Goal: Task Accomplishment & Management: Use online tool/utility

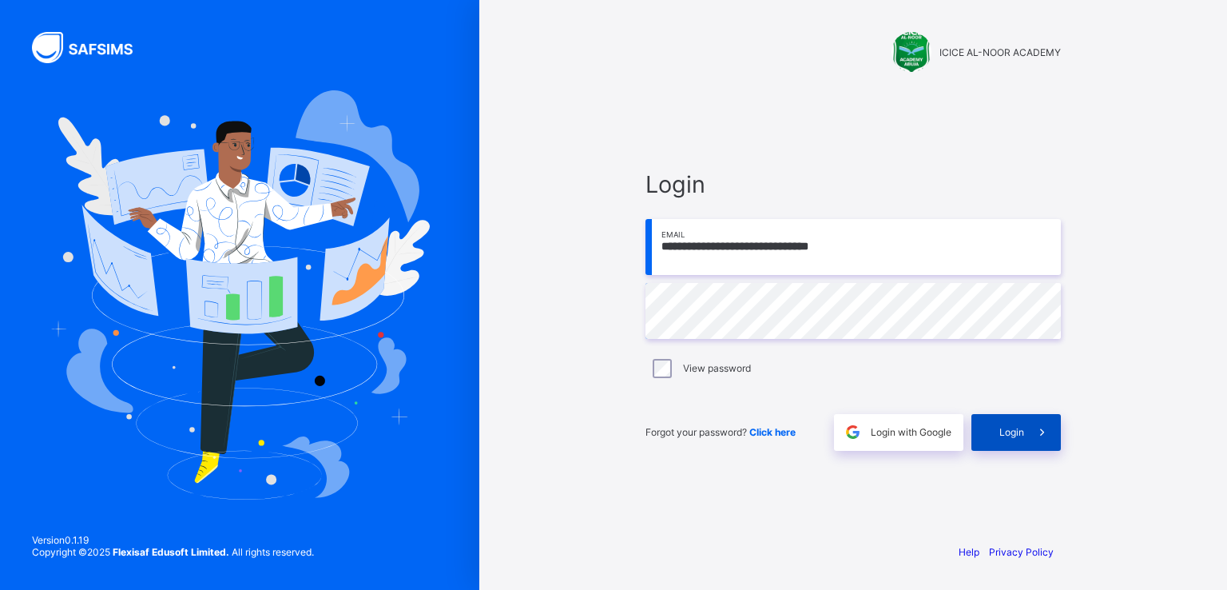
click at [1023, 430] on span "Login" at bounding box center [1012, 432] width 25 height 12
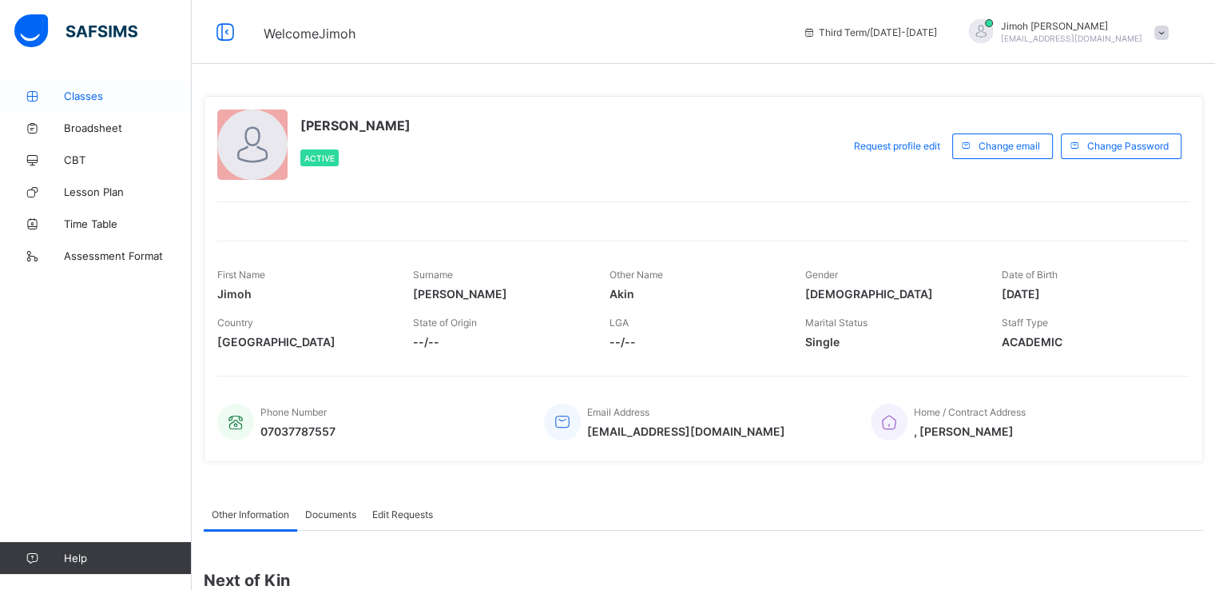
click at [74, 99] on span "Classes" at bounding box center [128, 95] width 128 height 13
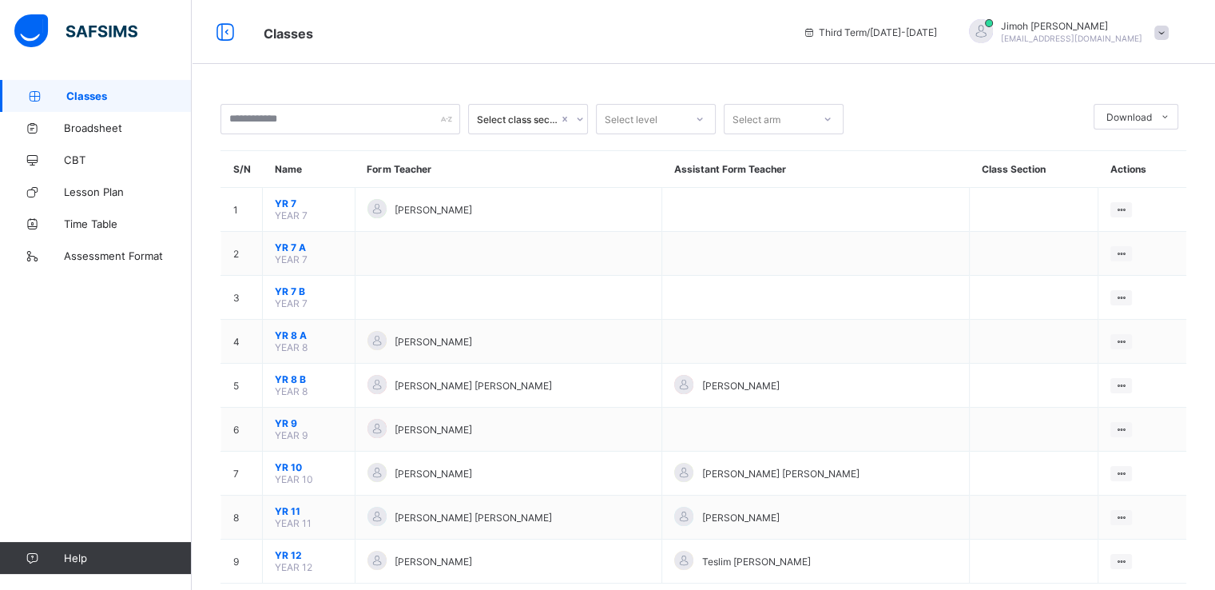
scroll to position [35, 0]
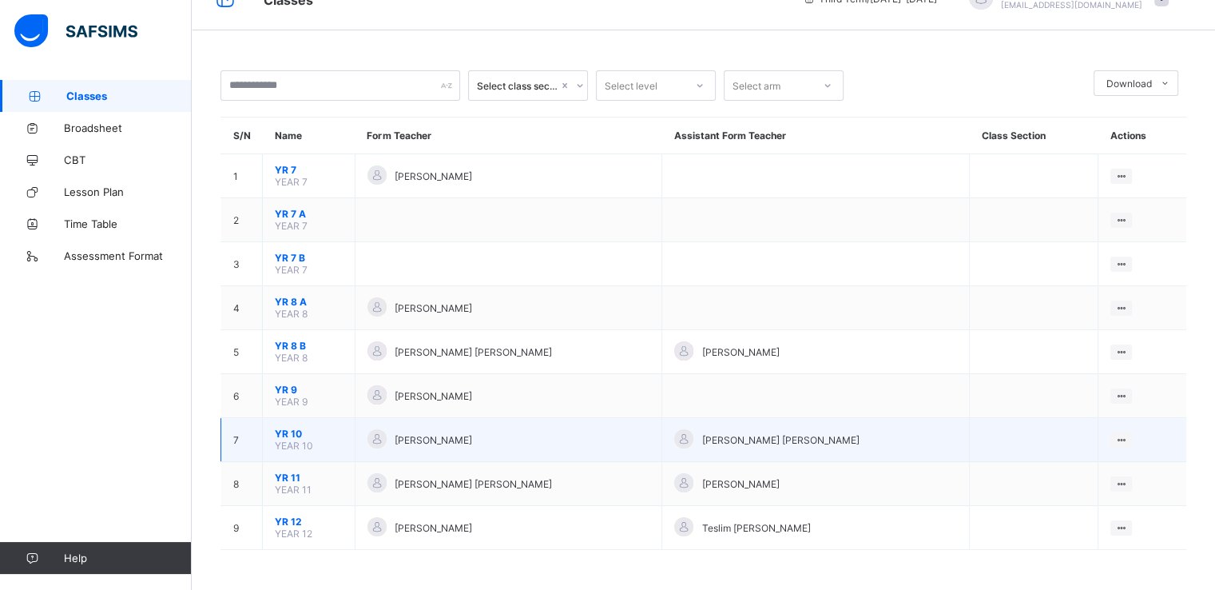
click at [284, 438] on span "YR 10" at bounding box center [309, 433] width 68 height 12
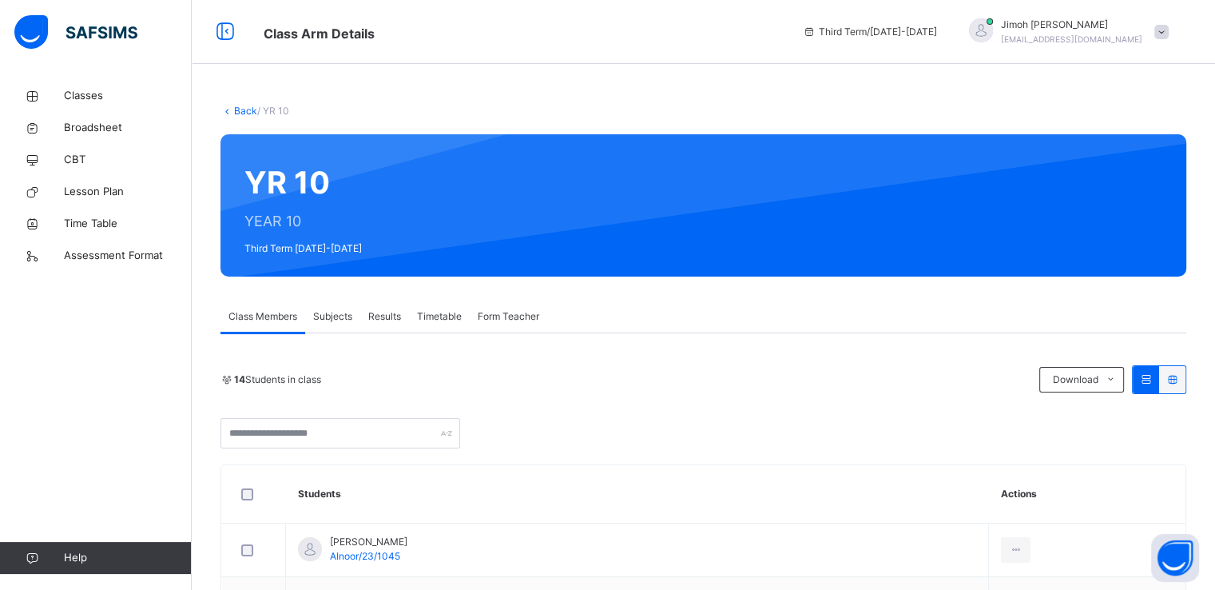
click at [332, 310] on span "Subjects" at bounding box center [332, 316] width 39 height 14
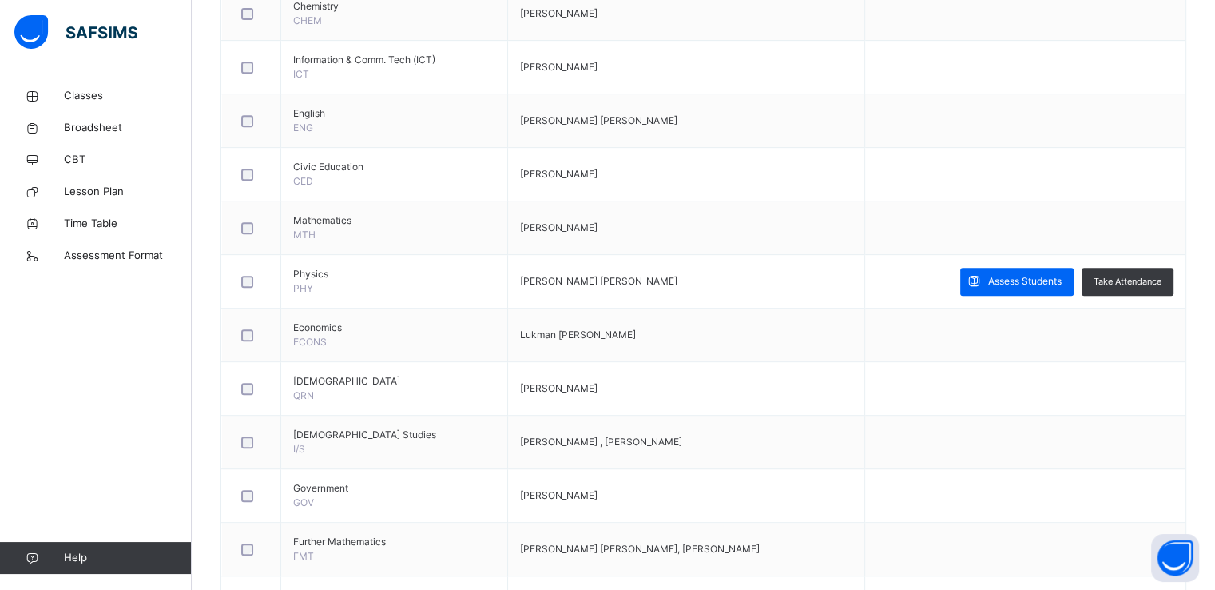
scroll to position [740, 0]
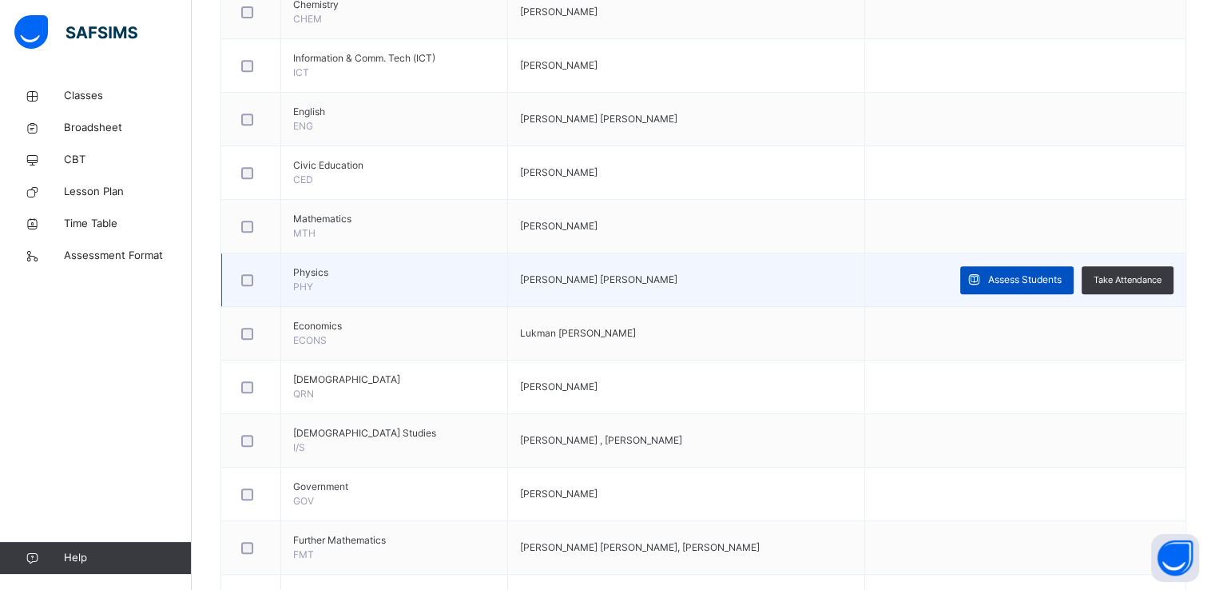
click at [1005, 278] on span "Assess Students" at bounding box center [1025, 279] width 74 height 14
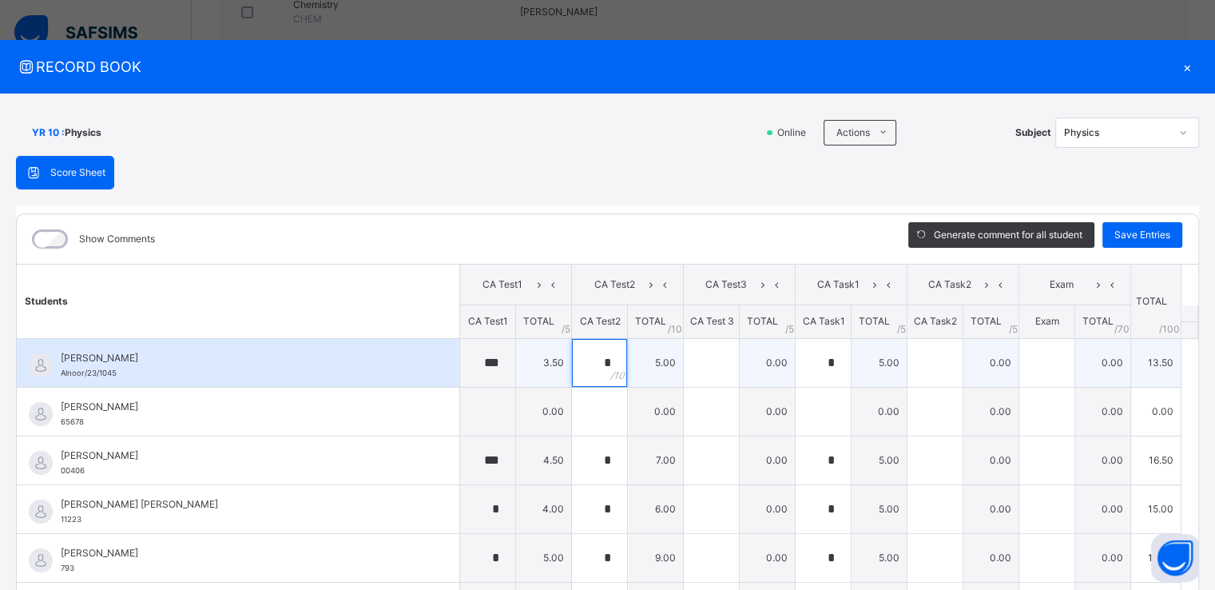
click at [594, 357] on div "*" at bounding box center [599, 363] width 55 height 48
click at [694, 359] on input "text" at bounding box center [711, 363] width 55 height 48
click at [806, 372] on input "*" at bounding box center [823, 363] width 55 height 48
click at [912, 375] on input "text" at bounding box center [935, 363] width 55 height 48
click at [1023, 372] on input "text" at bounding box center [1047, 363] width 55 height 48
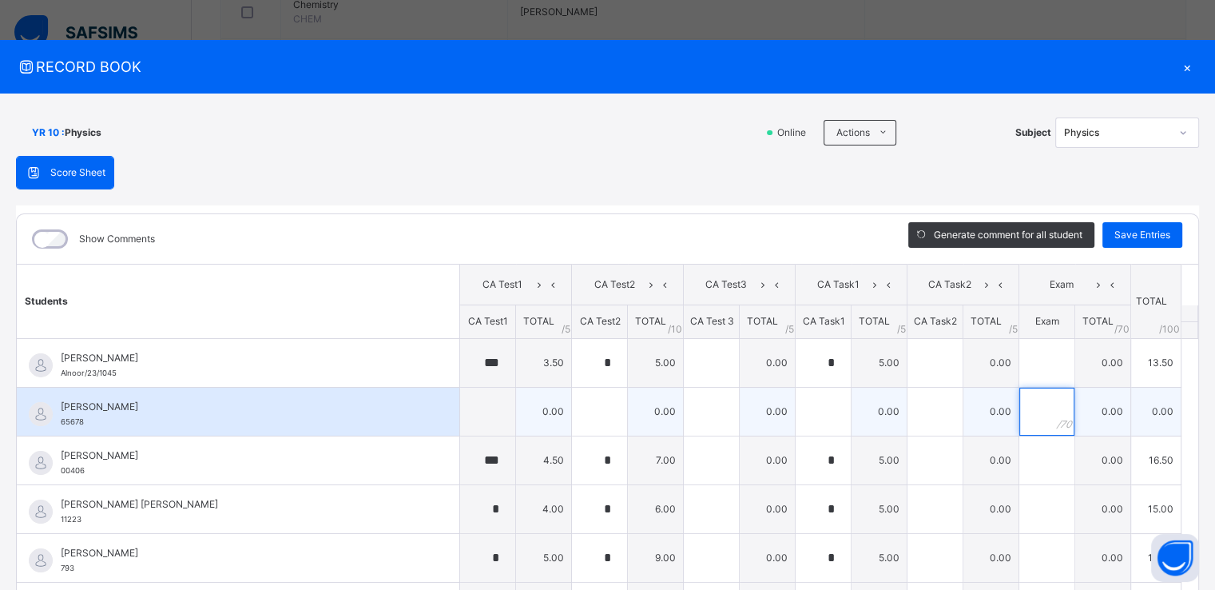
click at [1020, 419] on input "text" at bounding box center [1047, 412] width 55 height 48
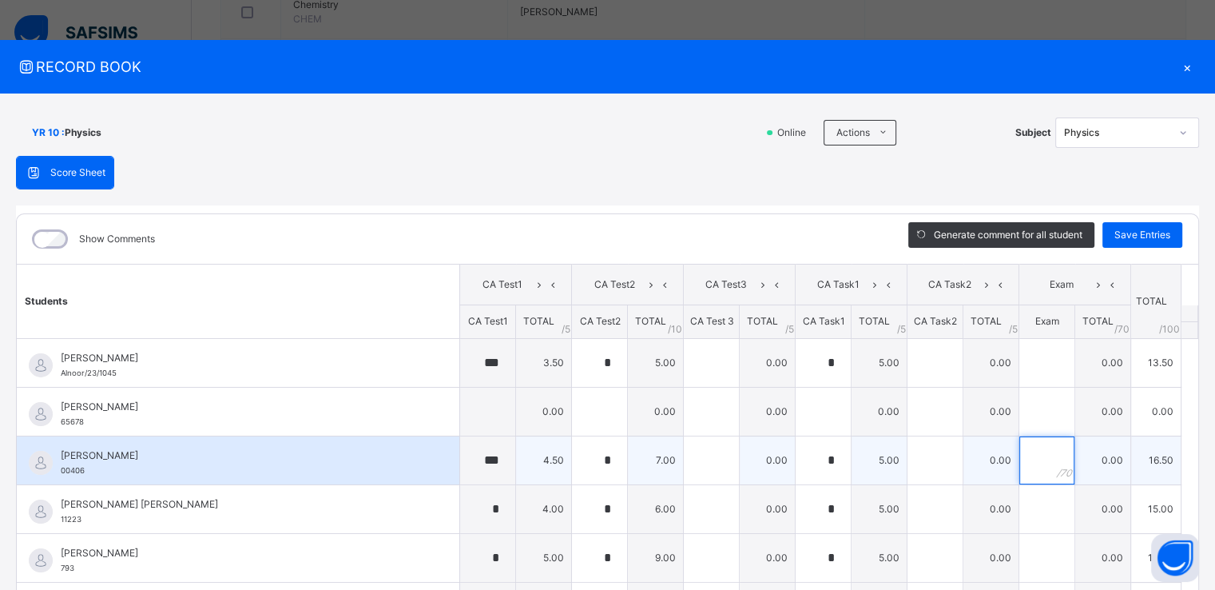
drag, startPoint x: 1026, startPoint y: 461, endPoint x: 925, endPoint y: 445, distance: 101.9
click at [925, 445] on tr "**********" at bounding box center [608, 459] width 1182 height 49
click at [925, 445] on input "text" at bounding box center [935, 460] width 55 height 48
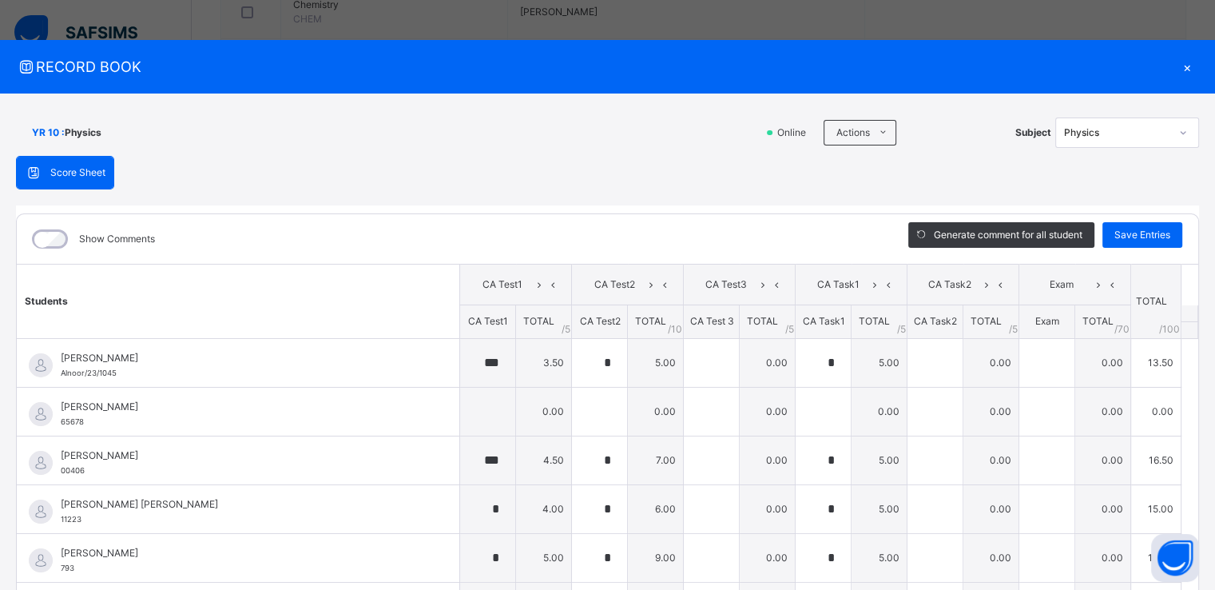
click at [1182, 70] on div "×" at bounding box center [1187, 67] width 24 height 22
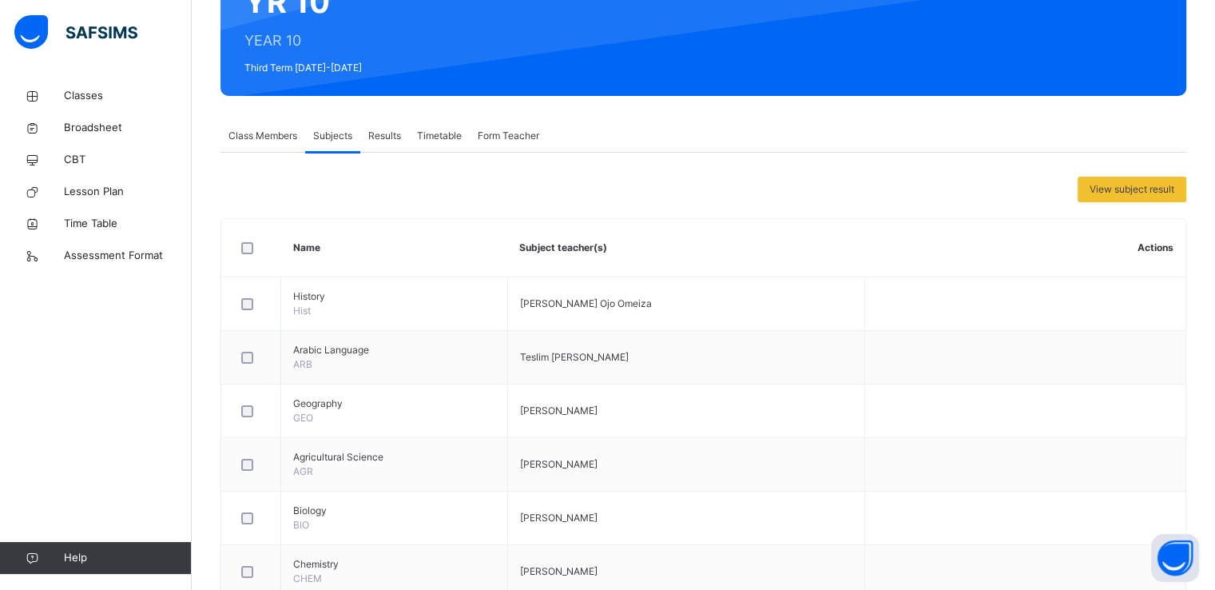
scroll to position [0, 0]
